Goal: Task Accomplishment & Management: Manage account settings

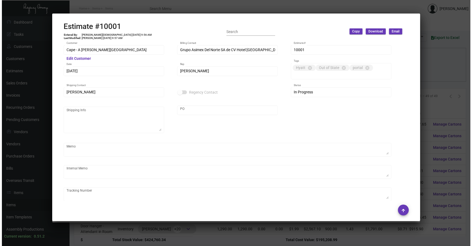
scroll to position [313, 0]
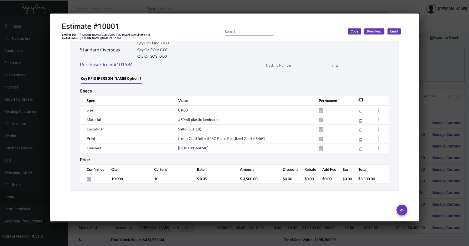
click at [440, 81] on div at bounding box center [234, 123] width 469 height 246
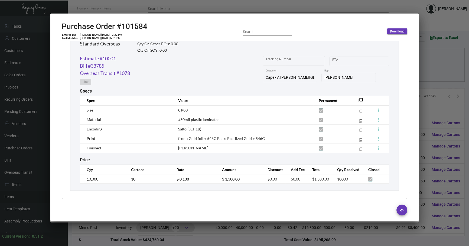
click at [440, 80] on div at bounding box center [234, 123] width 469 height 246
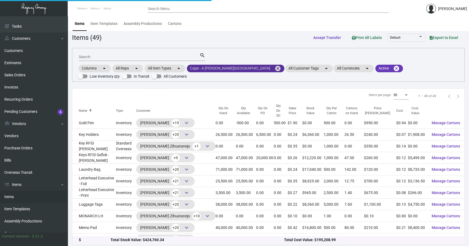
click at [245, 67] on mat-chip "Cape - A [PERSON_NAME][GEOGRAPHIC_DATA] cancel" at bounding box center [235, 69] width 97 height 8
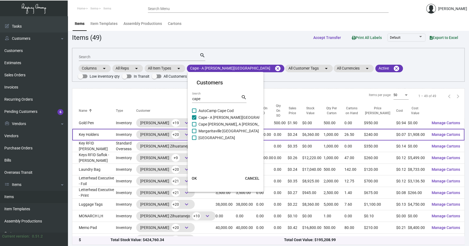
click at [217, 115] on span "Cape - A [PERSON_NAME][GEOGRAPHIC_DATA]" at bounding box center [238, 117] width 80 height 6
click at [194, 120] on input "Cape - A [PERSON_NAME][GEOGRAPHIC_DATA]" at bounding box center [194, 120] width 0 height 0
checkbox input "false"
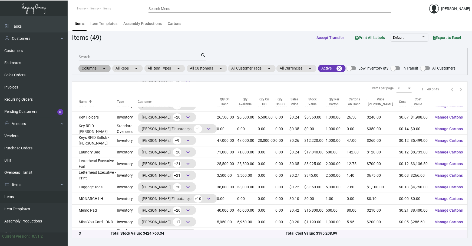
click at [224, 64] on div "Columns arrow_drop_down All Reps arrow_drop_down All Item Types arrow_drop_down…" at bounding box center [267, 68] width 378 height 9
click at [222, 66] on mat-icon "arrow_drop_down" at bounding box center [220, 68] width 6 height 6
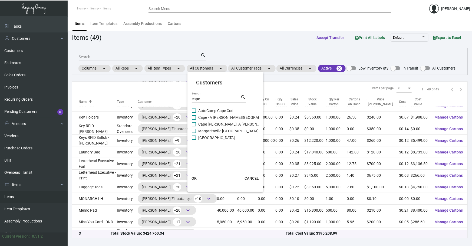
drag, startPoint x: 214, startPoint y: 98, endPoint x: 35, endPoint y: 102, distance: 179.4
click at [71, 105] on div "Customers cape Search search AutoCamp [GEOGRAPHIC_DATA] - A [PERSON_NAME][GEOGR…" at bounding box center [236, 123] width 472 height 246
type input "hard rock"
click at [216, 116] on span "[GEOGRAPHIC_DATA] [US_STATE]" at bounding box center [226, 117] width 56 height 6
click at [194, 120] on input "[GEOGRAPHIC_DATA] [US_STATE]" at bounding box center [194, 120] width 0 height 0
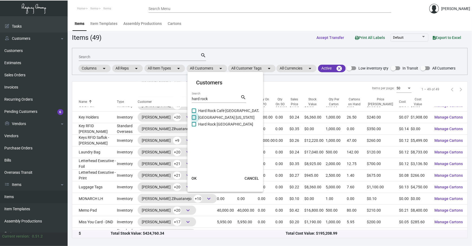
checkbox input "true"
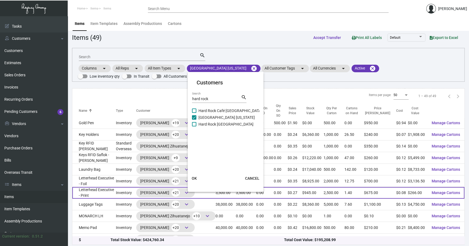
click at [190, 181] on button "OK" at bounding box center [193, 178] width 17 height 10
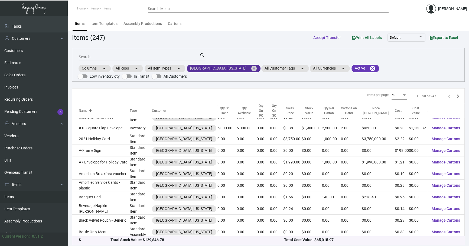
click at [250, 68] on mat-icon "cancel" at bounding box center [253, 68] width 6 height 6
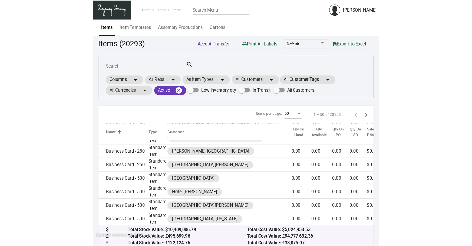
scroll to position [228, 0]
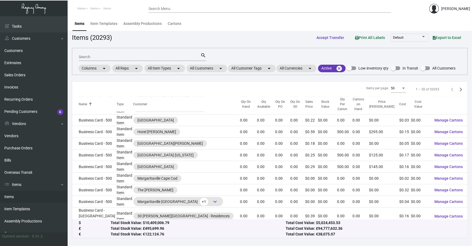
click at [174, 56] on input "Search" at bounding box center [140, 57] width 122 height 4
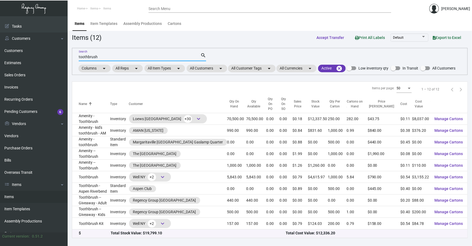
scroll to position [12, 0]
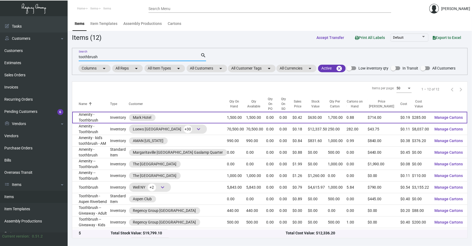
type input "toothbrush"
click at [102, 112] on td "Amenity - Toothbrush" at bounding box center [91, 118] width 38 height 12
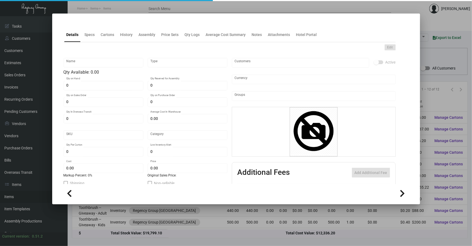
type input "Amenity - Toothbrush"
type input "Inventory"
type input "1,500"
type input "2,000"
type input "$ 0.20"
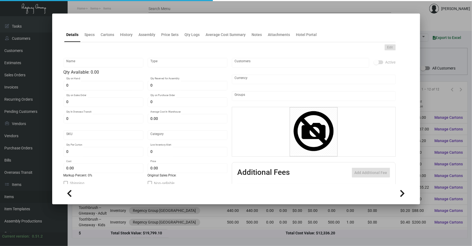
type input "Overseas"
type input "1,700"
type input "$ 0.19"
type input "$ 0.42"
checkbox input "true"
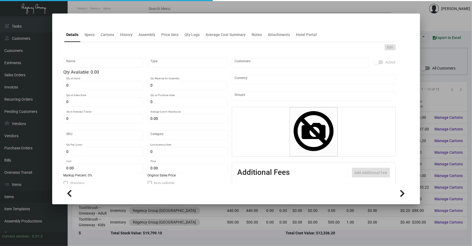
checkbox input "true"
type input "United States Dollar $"
click at [89, 44] on div "Edit Amenity - Toothbrush Name Inventory Type Qty Available: 1,500.00 1,500 Qty…" at bounding box center [230, 145] width 332 height 207
click at [130, 42] on div "Details Specs Cartons History Assembly Price Sets Qty Logs Average Cost Summary…" at bounding box center [230, 34] width 332 height 15
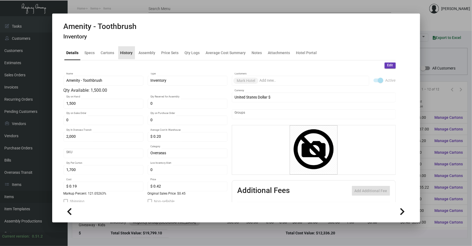
click at [129, 49] on div "History" at bounding box center [126, 52] width 17 height 13
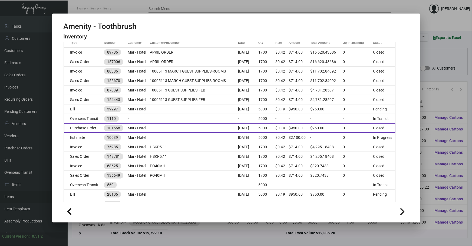
scroll to position [90, 0]
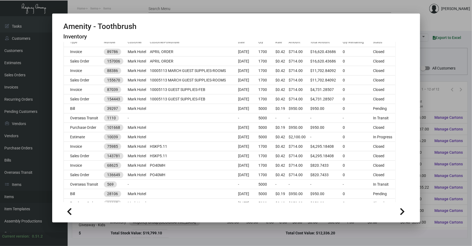
click at [280, 234] on div at bounding box center [236, 123] width 472 height 246
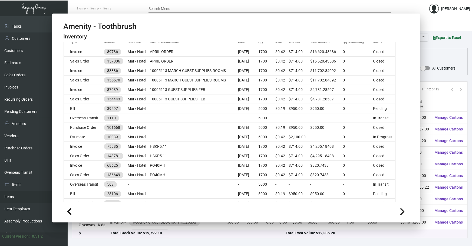
click at [280, 234] on div "Total Stock Value: $19,799.10" at bounding box center [198, 233] width 175 height 6
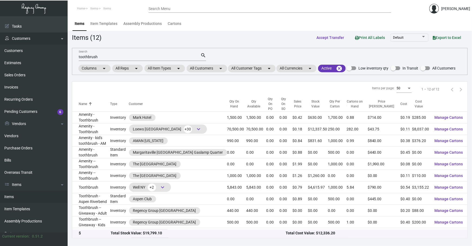
drag, startPoint x: 186, startPoint y: 57, endPoint x: 0, endPoint y: 37, distance: 186.6
click at [128, 55] on input "toothbrush" at bounding box center [140, 57] width 122 height 4
type input "t"
click at [208, 70] on mat-chip "All Customers arrow_drop_down" at bounding box center [207, 69] width 41 height 8
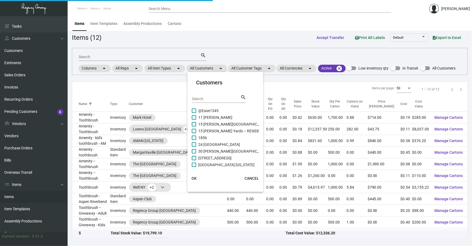
click at [214, 94] on div "Search" at bounding box center [216, 98] width 49 height 8
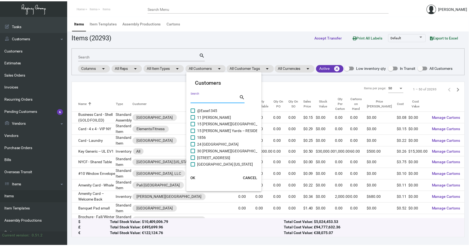
scroll to position [228, 0]
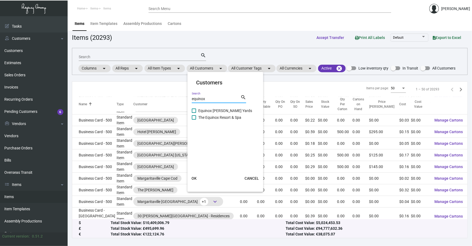
type input "equinox"
click at [225, 111] on span "Equinox [PERSON_NAME] Yards" at bounding box center [225, 110] width 54 height 6
click at [194, 113] on input "Equinox [PERSON_NAME] Yards" at bounding box center [194, 113] width 0 height 0
checkbox input "true"
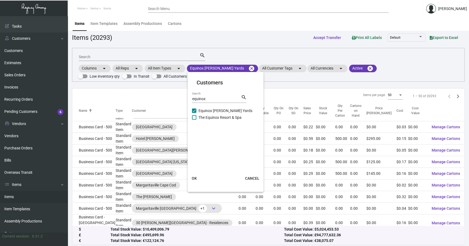
click at [192, 180] on span "OK" at bounding box center [194, 178] width 5 height 4
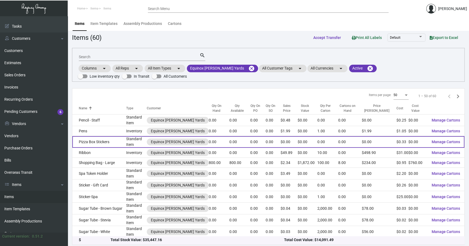
scroll to position [1, 0]
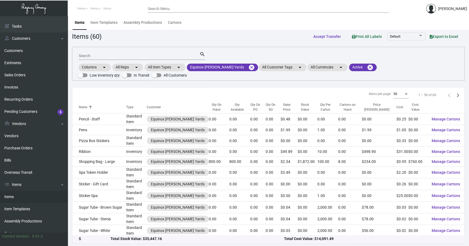
click at [408, 27] on div "Items Item Templates Assembly Productions Cartons" at bounding box center [268, 22] width 393 height 15
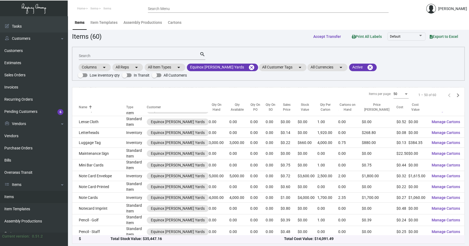
scroll to position [315, 0]
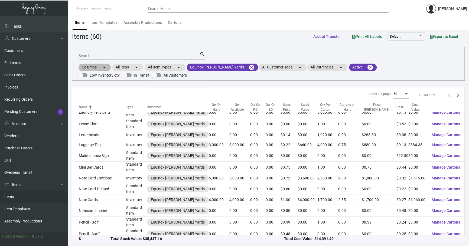
click at [419, 64] on div "Columns arrow_drop_down All Reps arrow_drop_down All Item Types arrow_drop_down…" at bounding box center [268, 71] width 381 height 16
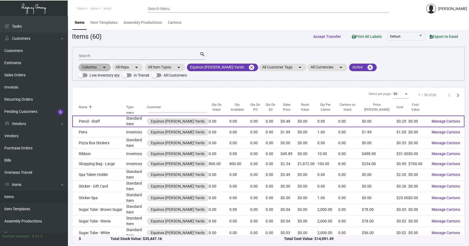
scroll to position [430, 0]
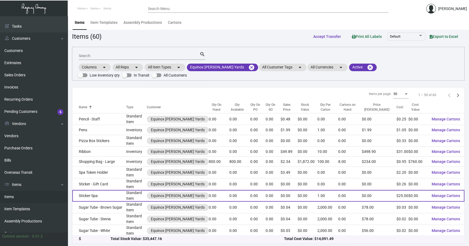
click at [116, 194] on td "Sticker-Spa" at bounding box center [99, 196] width 54 height 12
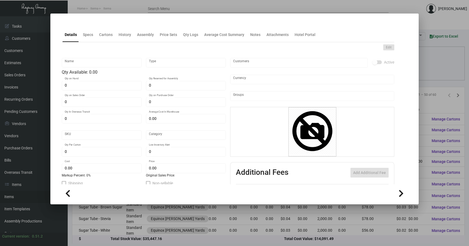
type input "Sticker-Spa"
type input "Standard Item"
type input "$ 0.00"
type input "625-TP Sticker-17"
type input "Standard"
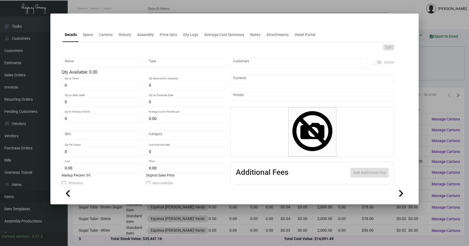
type input "1"
type input "$ 25.00"
type input "$ 0.00"
checkbox input "true"
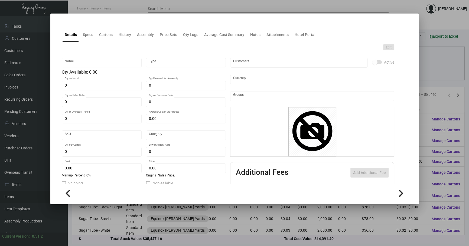
checkbox input "true"
type input "United States Dollar $"
click at [62, 24] on h4 at bounding box center [62, 24] width 0 height 0
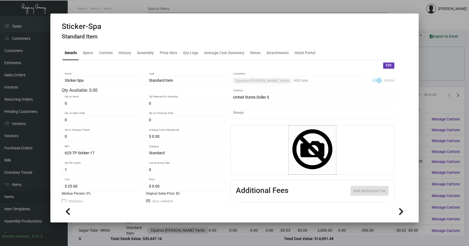
click at [114, 51] on div "Details Specs Cartons History Assembly Price Sets Qty Logs Average Cost Summary…" at bounding box center [228, 52] width 332 height 15
click at [122, 51] on div "History" at bounding box center [124, 53] width 12 height 6
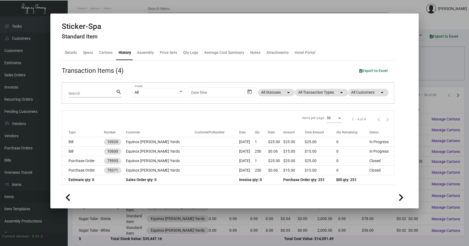
click at [170, 226] on div at bounding box center [234, 123] width 469 height 246
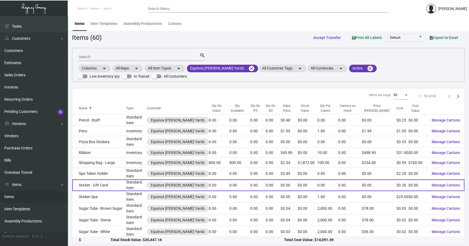
click at [111, 183] on td "Sticker - Gift Card" at bounding box center [99, 185] width 54 height 12
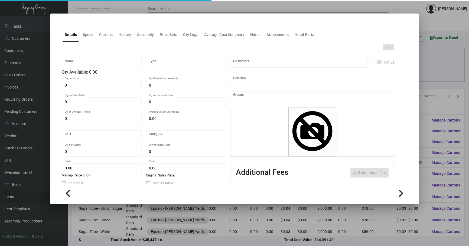
type input "Sticker - Gift Card"
type input "Standard Item"
type input "$ 0.00"
type input "625-stick-96"
type input "Standard"
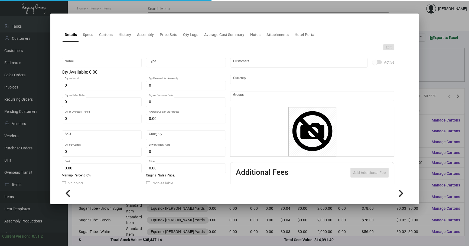
type input "$ 0.26"
type input "$ 0.00"
checkbox input "true"
type input "United States Dollar $"
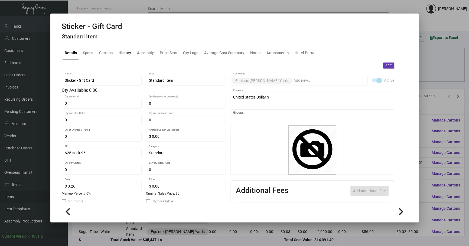
click at [119, 54] on div "History" at bounding box center [124, 53] width 12 height 6
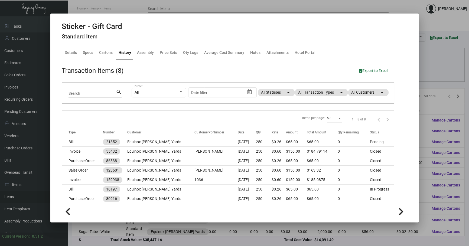
click at [438, 70] on div at bounding box center [234, 123] width 469 height 246
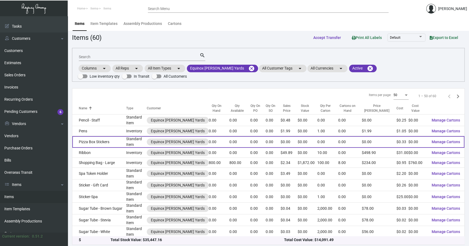
click at [117, 138] on td "Pizza Box Stickers" at bounding box center [99, 142] width 54 height 12
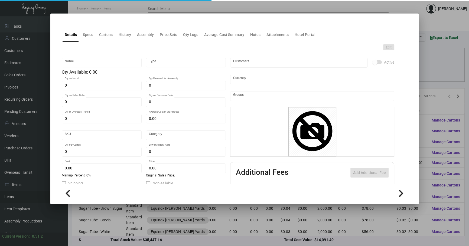
type input "Pizza Box Stickers"
type input "Standard Item"
type input "$ 0.00"
type input "Standard"
type input "$ 0.33126"
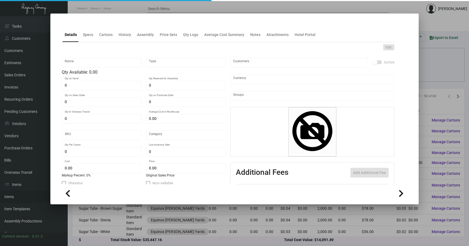
type input "$ 0.00"
checkbox input "true"
type input "United States Dollar $"
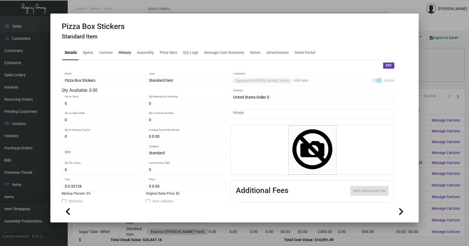
click at [123, 54] on div "History" at bounding box center [124, 53] width 12 height 6
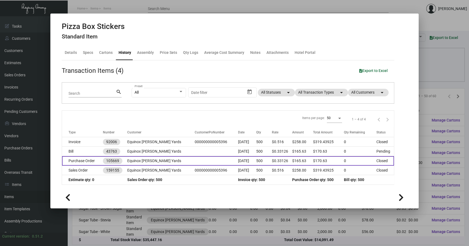
click at [175, 159] on td "Equinox [PERSON_NAME] Yards" at bounding box center [160, 160] width 67 height 9
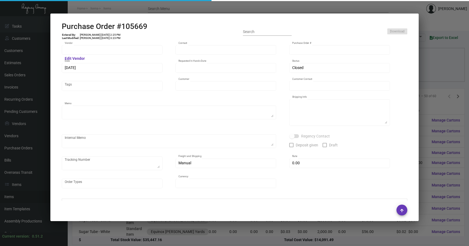
type input "AmeriCAL Inc."
type input "[PERSON_NAME]"
type input "105669"
type input "[DATE]"
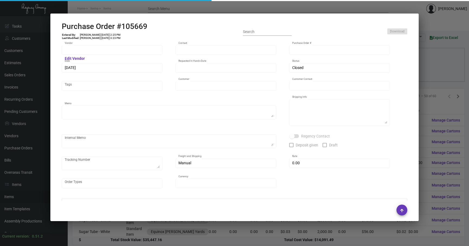
type input "Equinox [PERSON_NAME] Yards"
type input "[PERSON_NAME]"
type textarea ""Please send proof for approval to [EMAIL_ADDRESS][DOMAIN_NAME] with me cc'ed. …"
type textarea "[GEOGRAPHIC_DATA] [PERSON_NAME][GEOGRAPHIC_DATA] [GEOGRAPHIC_DATA] - [PERSON_NA…"
type input "$ 0.00"
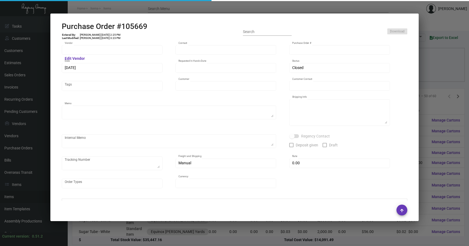
type input "United States Dollar $"
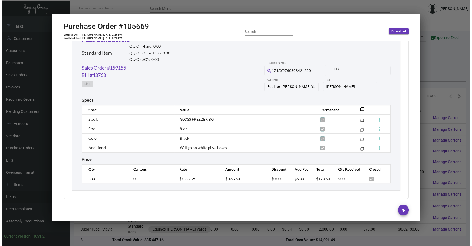
scroll to position [414, 0]
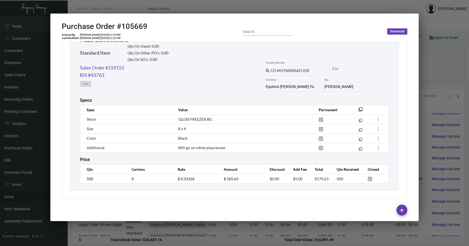
click at [425, 75] on div at bounding box center [234, 123] width 469 height 246
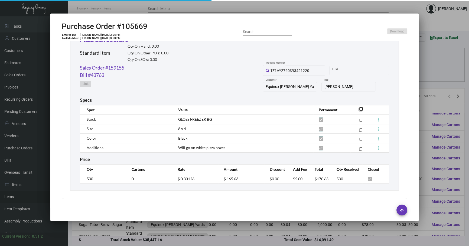
click at [425, 74] on div at bounding box center [234, 123] width 469 height 246
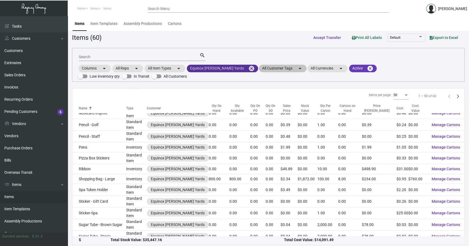
click at [248, 67] on mat-icon "cancel" at bounding box center [251, 68] width 6 height 6
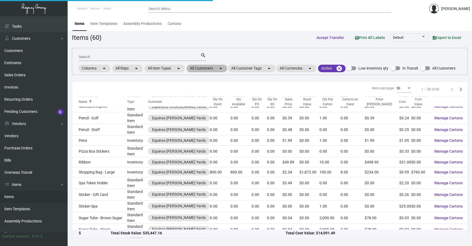
click at [213, 65] on mat-chip "All Customers arrow_drop_down" at bounding box center [207, 69] width 41 height 8
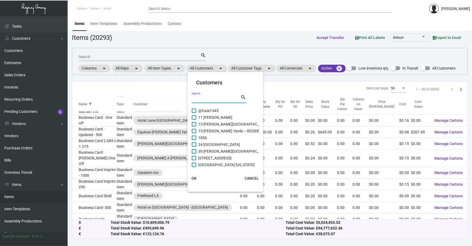
click at [205, 97] on input "Search" at bounding box center [216, 99] width 49 height 4
type input "casa"
click at [223, 130] on span "Casa Cipriani [US_STATE]" at bounding box center [219, 131] width 42 height 6
click at [194, 133] on input "Casa Cipriani [US_STATE]" at bounding box center [194, 133] width 0 height 0
checkbox input "true"
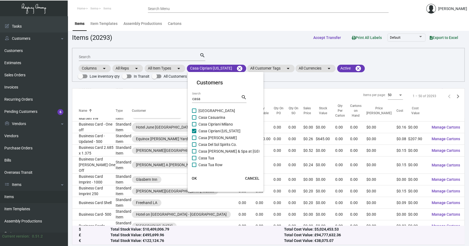
click at [193, 181] on button "OK" at bounding box center [193, 178] width 17 height 10
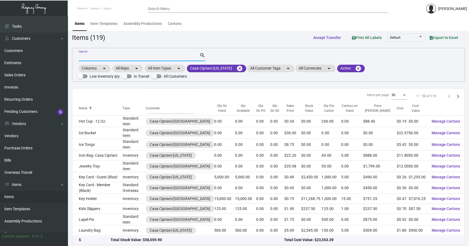
click at [129, 56] on input "Search" at bounding box center [139, 57] width 121 height 4
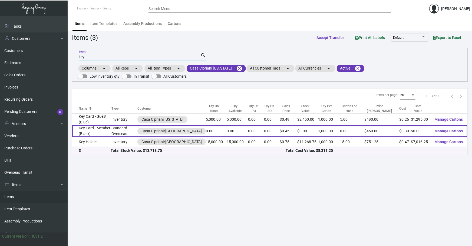
type input "key"
click at [109, 127] on td "Key Card - Member (Black)" at bounding box center [91, 131] width 39 height 12
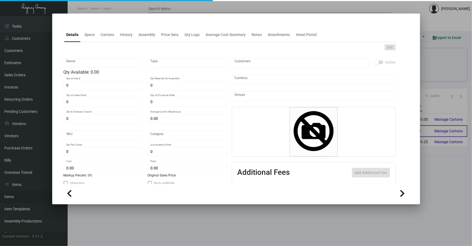
type input "Key Card - Member (Black)"
type input "Standard Overseas"
type input "$ 0.33"
type input "CACI-Key Card -27"
type input "Overseas"
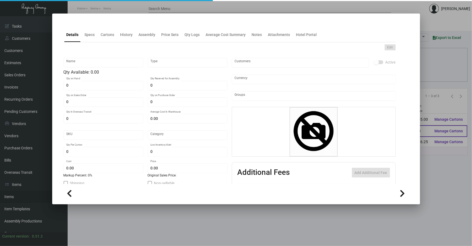
type input "1,000"
type input "$ 0.30"
type input "$ 0.45"
checkbox input "true"
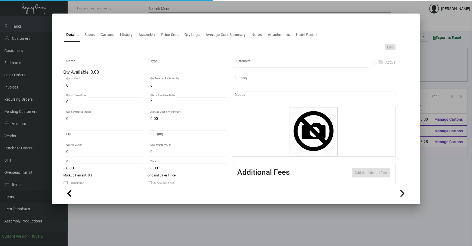
type input "United States Dollar $"
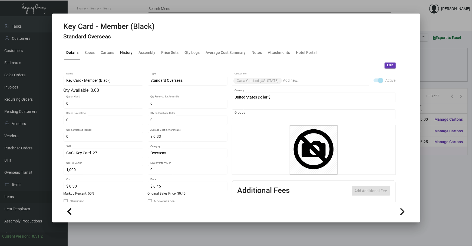
click at [124, 55] on div "History" at bounding box center [126, 53] width 12 height 6
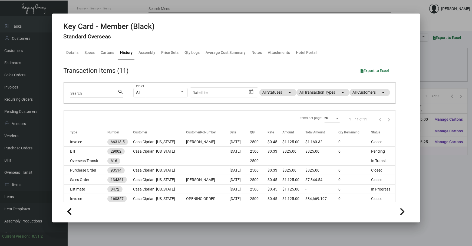
click at [318, 96] on div "All Preset Start date – Date filter All Statuses arrow_drop_down All Transactio…" at bounding box center [261, 93] width 256 height 21
click at [319, 92] on mat-chip "All Transaction Types arrow_drop_down" at bounding box center [322, 93] width 53 height 8
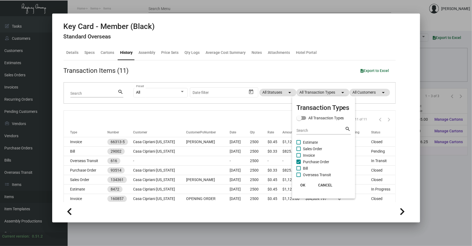
click at [315, 157] on mat-checkbox "Invoice" at bounding box center [323, 155] width 54 height 6
drag, startPoint x: 315, startPoint y: 157, endPoint x: 317, endPoint y: 160, distance: 3.6
click at [317, 160] on span "Purchase Order" at bounding box center [316, 162] width 26 height 6
click at [299, 164] on input "Purchase Order" at bounding box center [298, 164] width 0 height 0
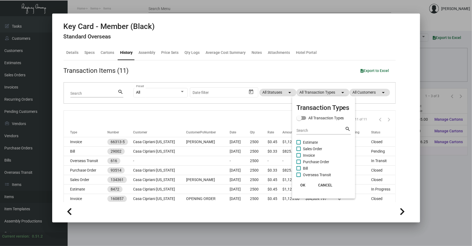
click at [317, 160] on span "Purchase Order" at bounding box center [316, 162] width 26 height 6
click at [299, 164] on input "Purchase Order" at bounding box center [298, 164] width 0 height 0
checkbox input "true"
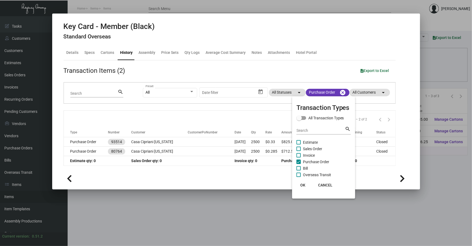
click at [198, 140] on div at bounding box center [236, 123] width 472 height 246
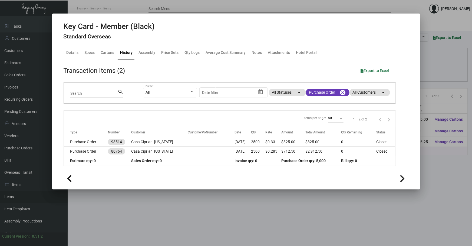
click at [198, 140] on td at bounding box center [211, 141] width 47 height 9
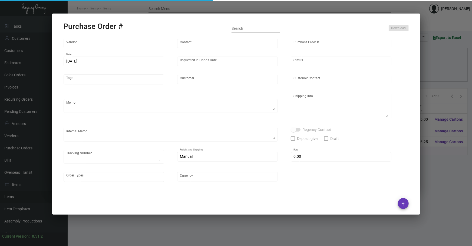
type input "Nexqo"
type input "[PERSON_NAME]"
type input "93514"
type input "[DATE]"
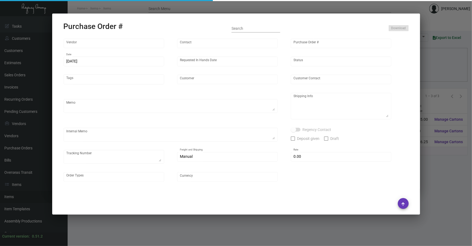
type input "Casa Cipriani [US_STATE]"
type textarea "Air to [GEOGRAPHIC_DATA]"
type textarea "Regency Group NJ - [PERSON_NAME] [STREET_ADDRESS]"
checkbox input "true"
type input "$ 0.00"
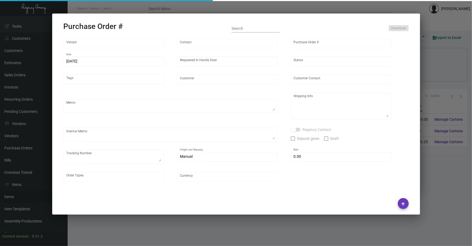
type input "United States Dollar $"
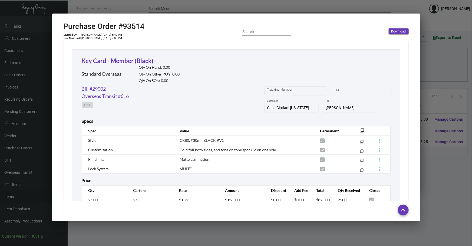
scroll to position [254, 0]
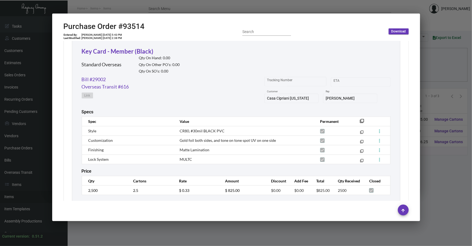
click at [157, 227] on div at bounding box center [236, 123] width 472 height 246
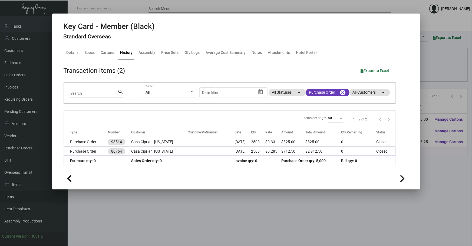
click at [192, 154] on td at bounding box center [211, 151] width 47 height 9
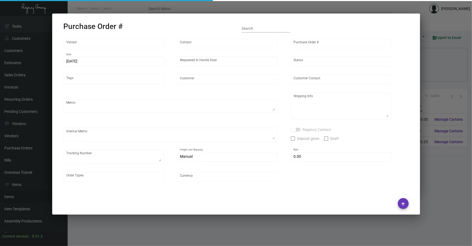
type input "Nexqo"
type input "[PERSON_NAME]"
type input "80764"
type input "[DATE]"
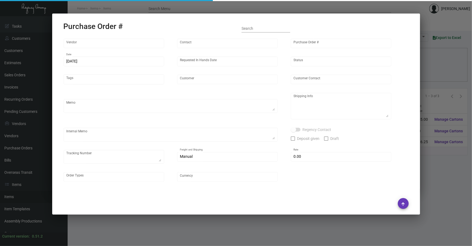
type input "Casa Cipriani [US_STATE]"
type textarea "Regency Group [GEOGRAPHIC_DATA] [STREET_ADDRESS][US_STATE]"
type input "$ 0.00"
type input "United States Dollar $"
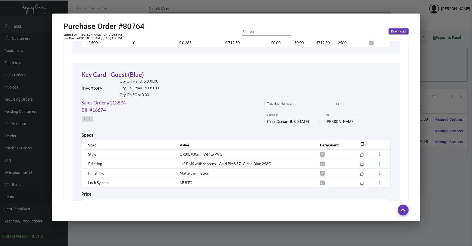
scroll to position [446, 0]
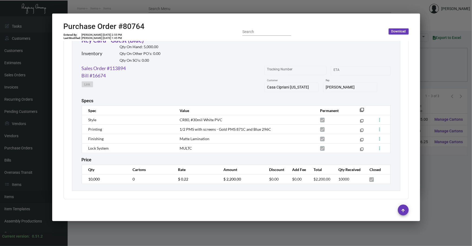
click at [183, 229] on div at bounding box center [236, 123] width 472 height 246
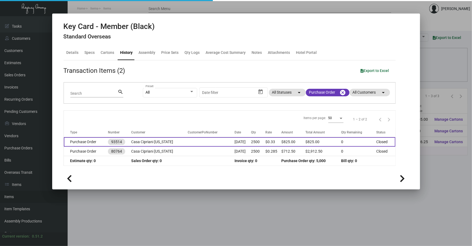
click at [149, 143] on td "Casa Cipriani [US_STATE]" at bounding box center [159, 141] width 57 height 9
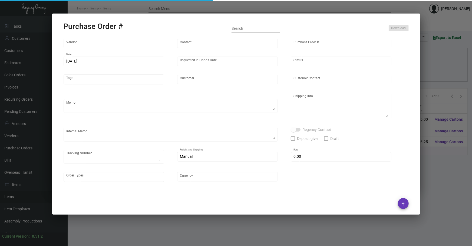
type input "Nexqo"
type input "[PERSON_NAME]"
type input "93514"
type input "[DATE]"
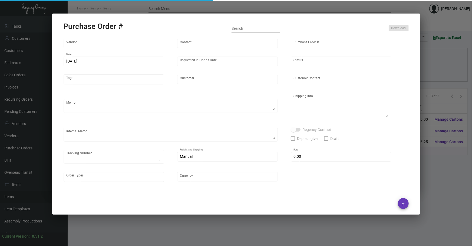
type input "Casa Cipriani [US_STATE]"
type textarea "Air to [GEOGRAPHIC_DATA]"
type textarea "Regency Group NJ - [PERSON_NAME] [STREET_ADDRESS]"
checkbox input "true"
type input "$ 0.00"
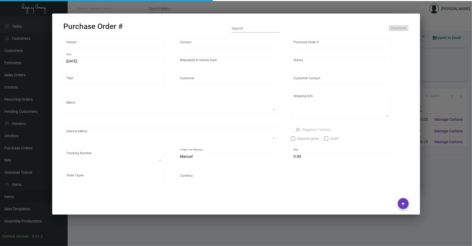
type input "United States Dollar $"
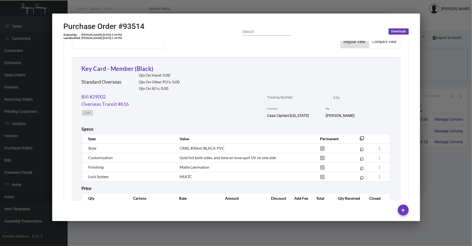
scroll to position [254, 0]
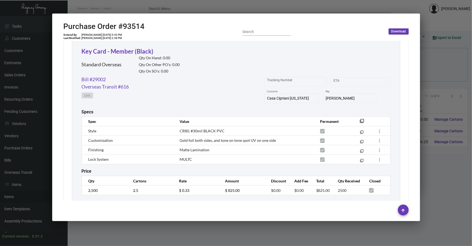
click at [143, 238] on div at bounding box center [236, 123] width 472 height 246
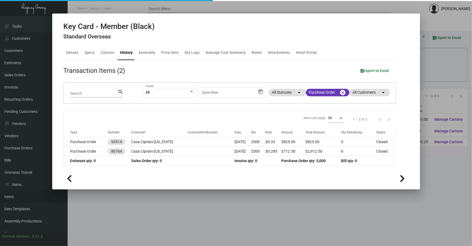
click at [143, 238] on div at bounding box center [236, 123] width 472 height 246
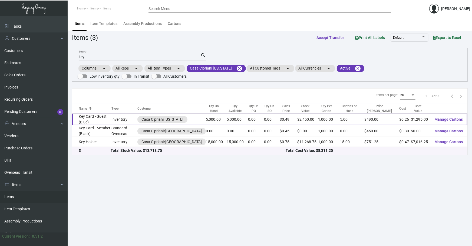
click at [122, 119] on td "Inventory" at bounding box center [124, 120] width 26 height 12
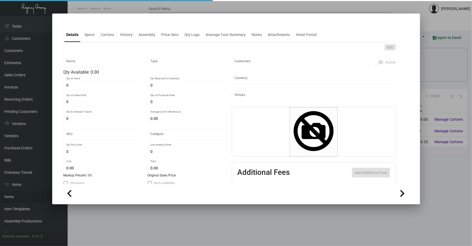
type input "Key Card - Guest (Blue)"
type input "Inventory"
type input "5,000"
type input "$ 0.66"
type input "CACI-Key Card -27"
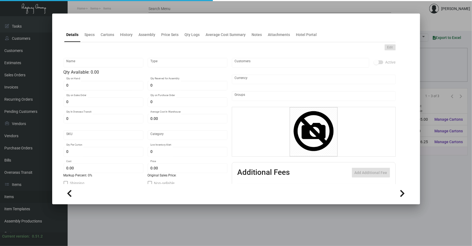
type input "Overseas"
type input "1,000"
type input "$ 0.259"
type input "$ 0.49"
checkbox input "true"
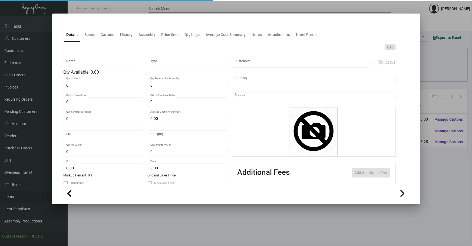
checkbox input "true"
type input "United States Dollar $"
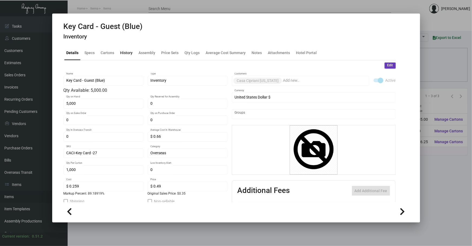
click at [131, 53] on div "History" at bounding box center [126, 53] width 12 height 6
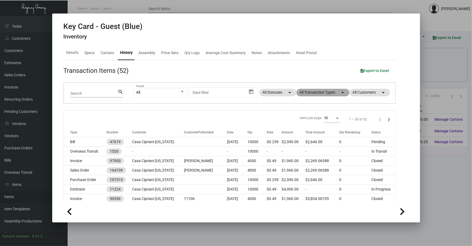
click at [322, 93] on mat-chip "All Transaction Types arrow_drop_down" at bounding box center [322, 93] width 53 height 8
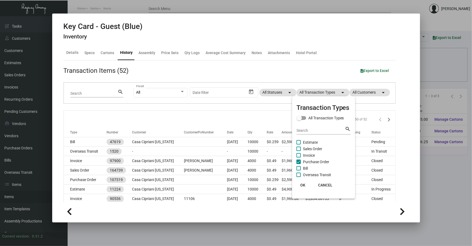
click at [320, 160] on span "Purchase Order" at bounding box center [316, 162] width 26 height 6
click at [299, 164] on input "Purchase Order" at bounding box center [298, 164] width 0 height 0
click at [320, 160] on span "Purchase Order" at bounding box center [316, 162] width 26 height 6
click at [299, 164] on input "Purchase Order" at bounding box center [298, 164] width 0 height 0
checkbox input "true"
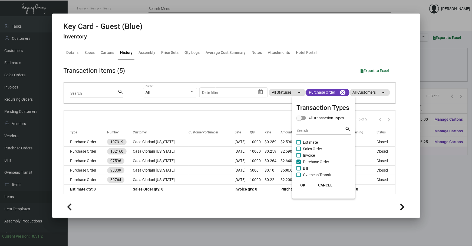
click at [217, 144] on div at bounding box center [236, 123] width 472 height 246
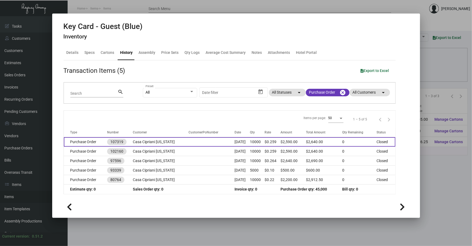
click at [219, 144] on td at bounding box center [212, 141] width 46 height 9
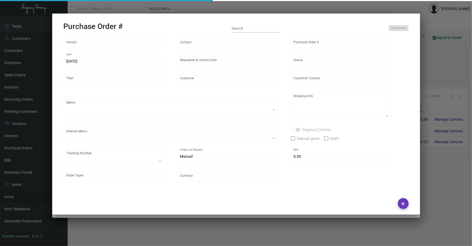
type input "CHENGDU MIND IOT TECHNOLOGY"
type input "[PERSON_NAME]"
type input "107319"
type input "[DATE]"
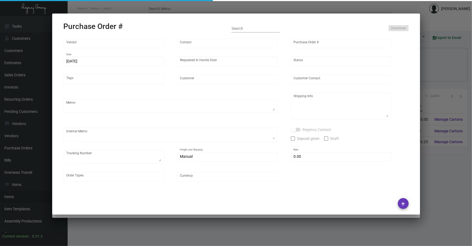
type input "Casa Cipriani [US_STATE]"
type textarea "Please ship by boat to our NJ warehouse."
type textarea "Regency Group NJ - [PERSON_NAME] [STREET_ADDRESS]"
checkbox input "true"
type input "$ 0.00"
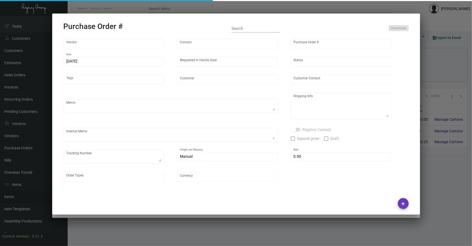
type input "United States Dollar $"
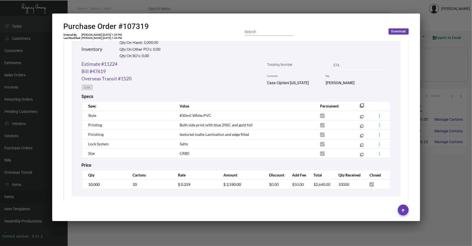
scroll to position [271, 0]
click at [113, 62] on link "Estimate #11224" at bounding box center [100, 62] width 36 height 7
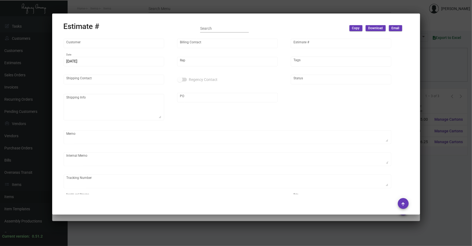
type input "Casa Cipriani [US_STATE]"
type input "Accounts Payable"
type input "11224"
type input "[DATE]"
type input "[PERSON_NAME]"
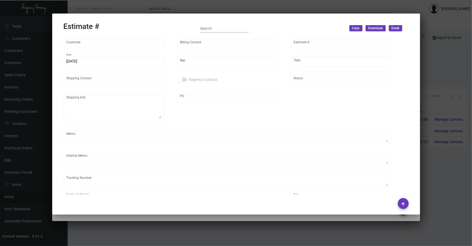
type input "[PERSON_NAME]"
type input "United States Dollar $"
type input "$ 0.00"
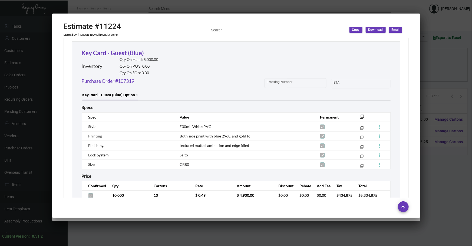
scroll to position [303, 0]
